Goal: Information Seeking & Learning: Learn about a topic

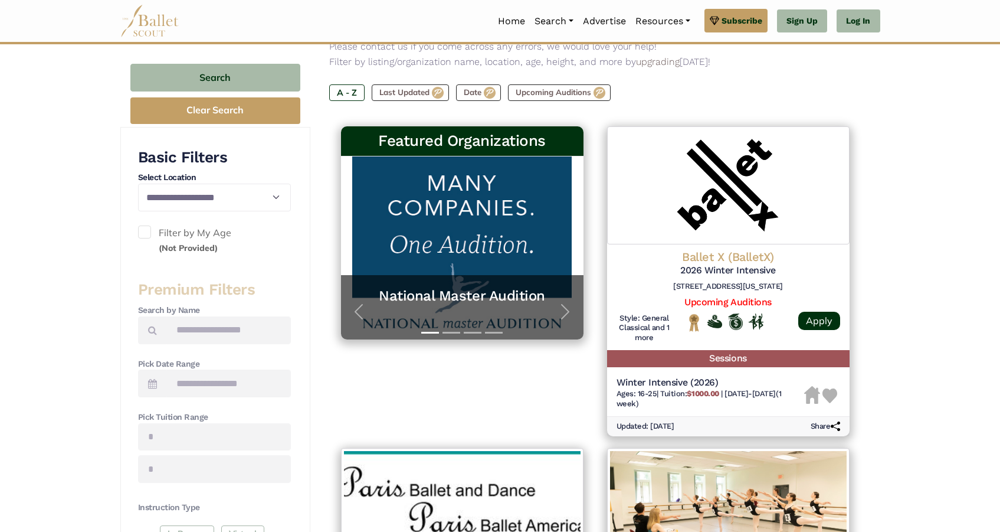
scroll to position [137, 0]
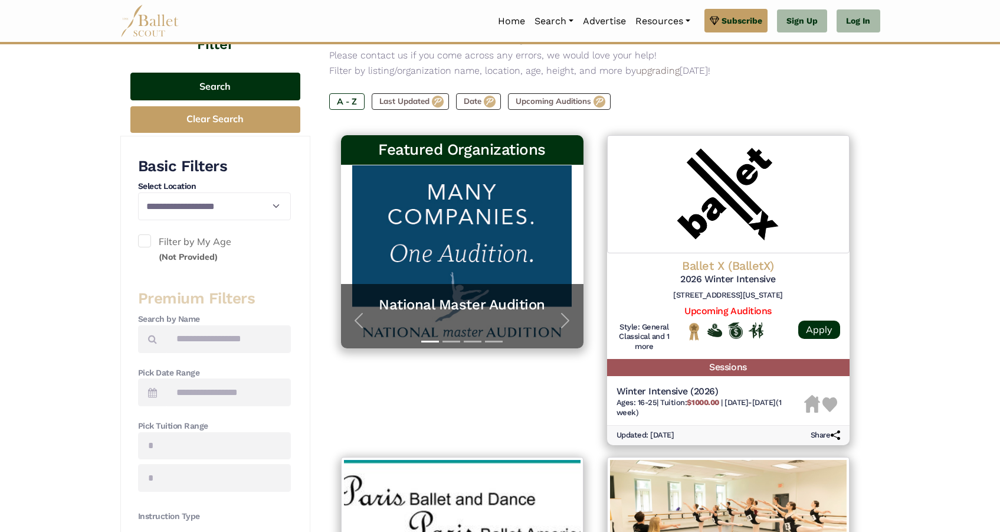
click at [237, 90] on button "Search" at bounding box center [215, 87] width 170 height 28
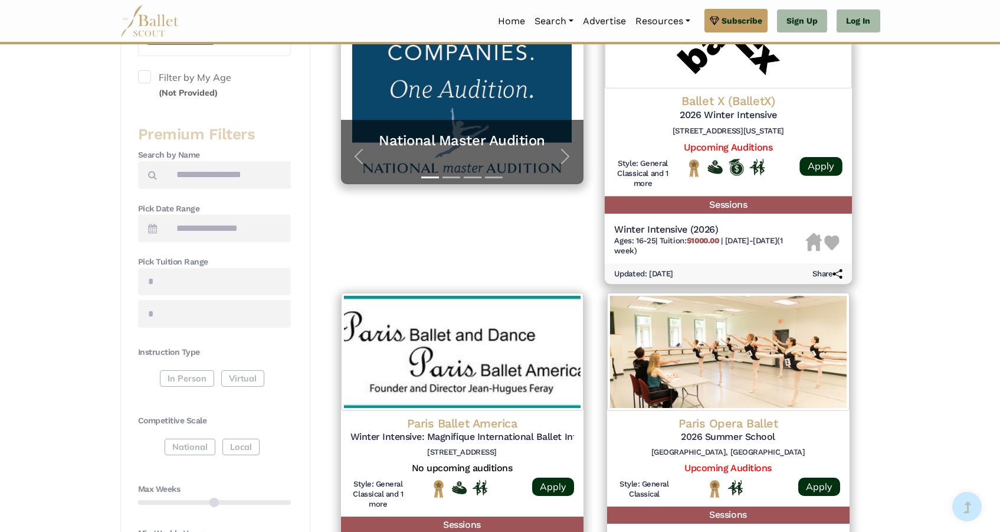
scroll to position [309, 0]
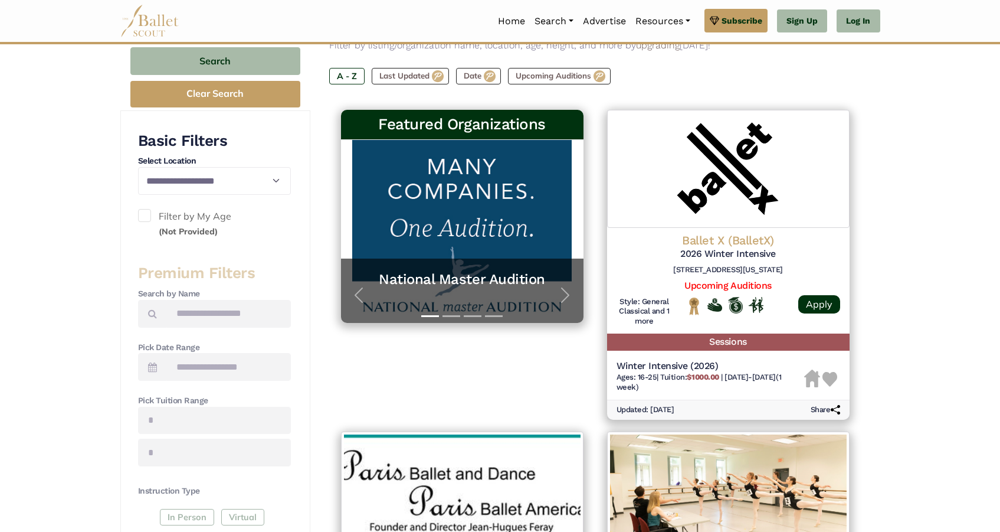
scroll to position [169, 0]
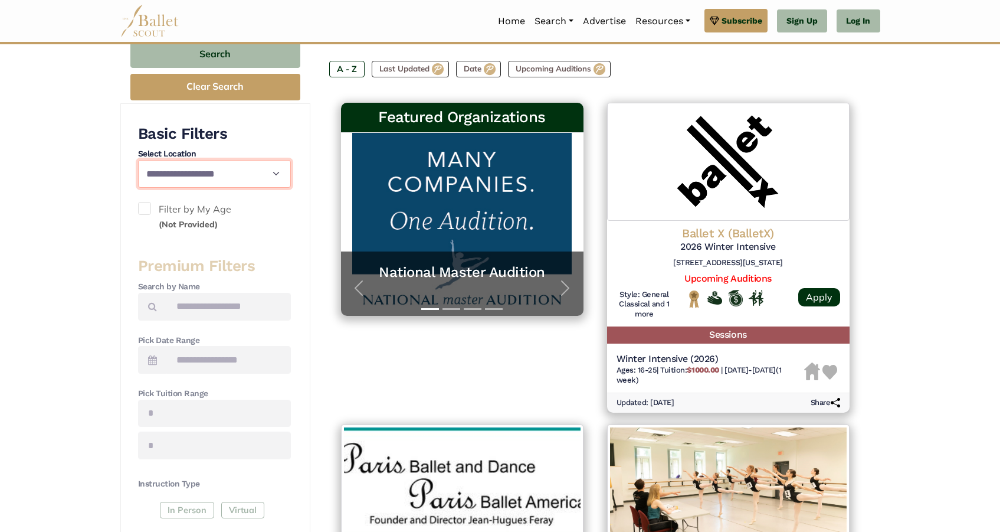
click at [213, 178] on select "**********" at bounding box center [214, 174] width 153 height 28
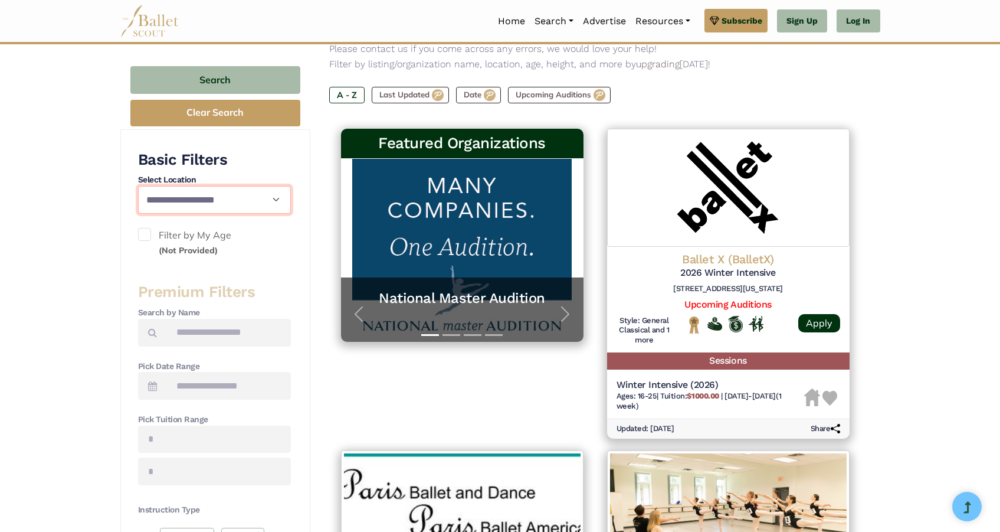
scroll to position [139, 0]
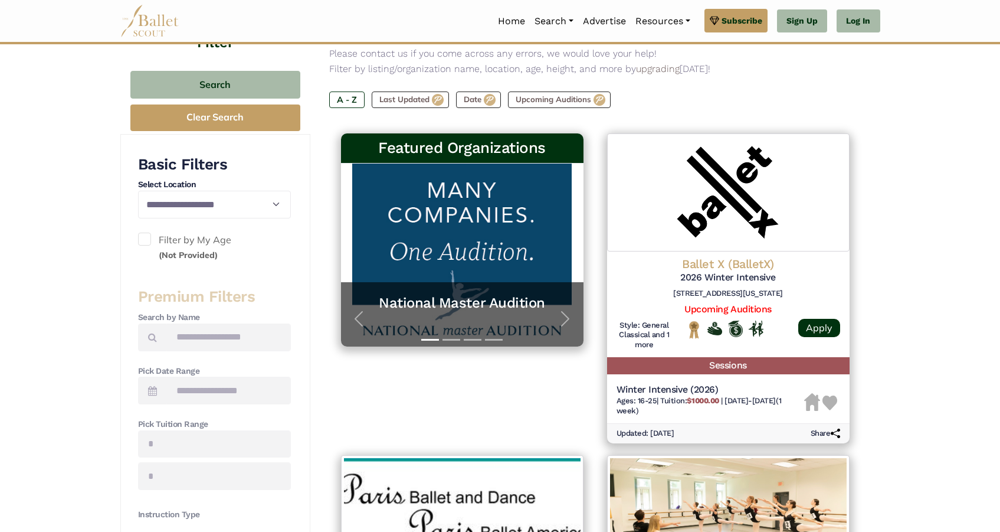
click at [145, 235] on span at bounding box center [144, 238] width 13 height 13
click at [145, 237] on span at bounding box center [144, 238] width 13 height 13
click at [342, 100] on label "A - Z" at bounding box center [346, 99] width 35 height 17
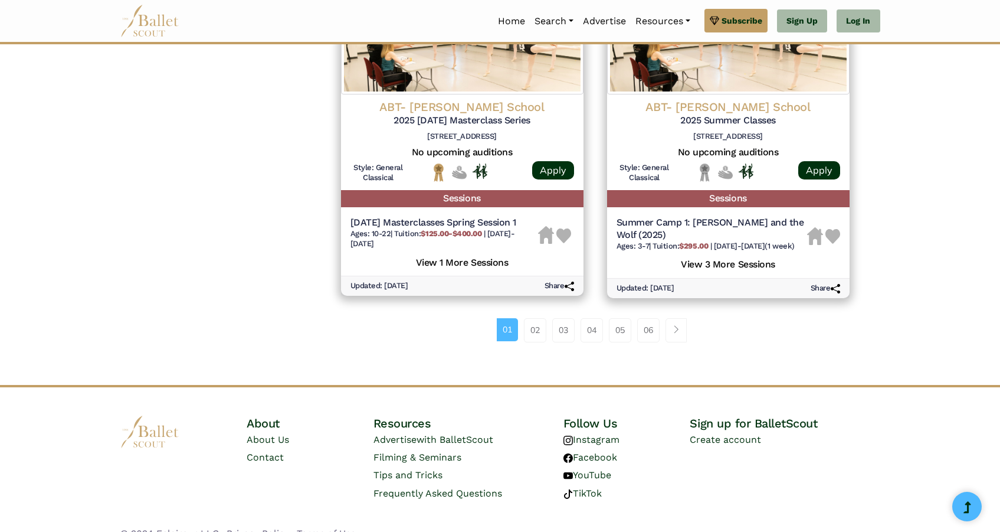
scroll to position [1604, 0]
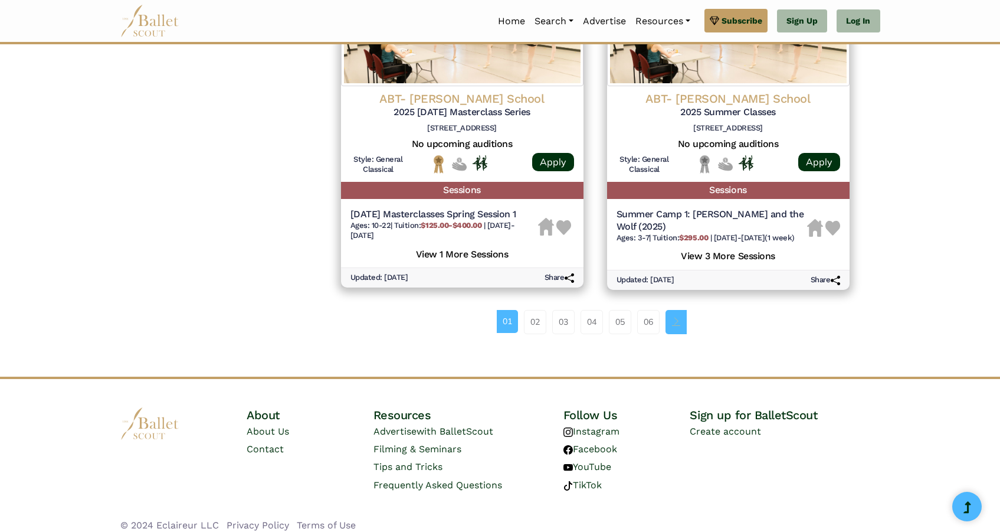
click at [677, 325] on span "Page navigation example" at bounding box center [676, 321] width 8 height 8
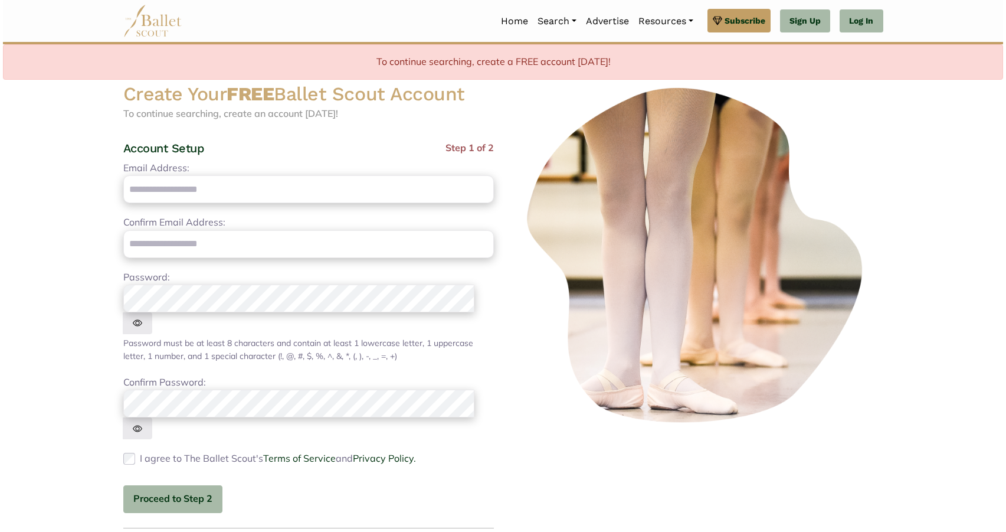
scroll to position [38, 0]
